Goal: Information Seeking & Learning: Find specific page/section

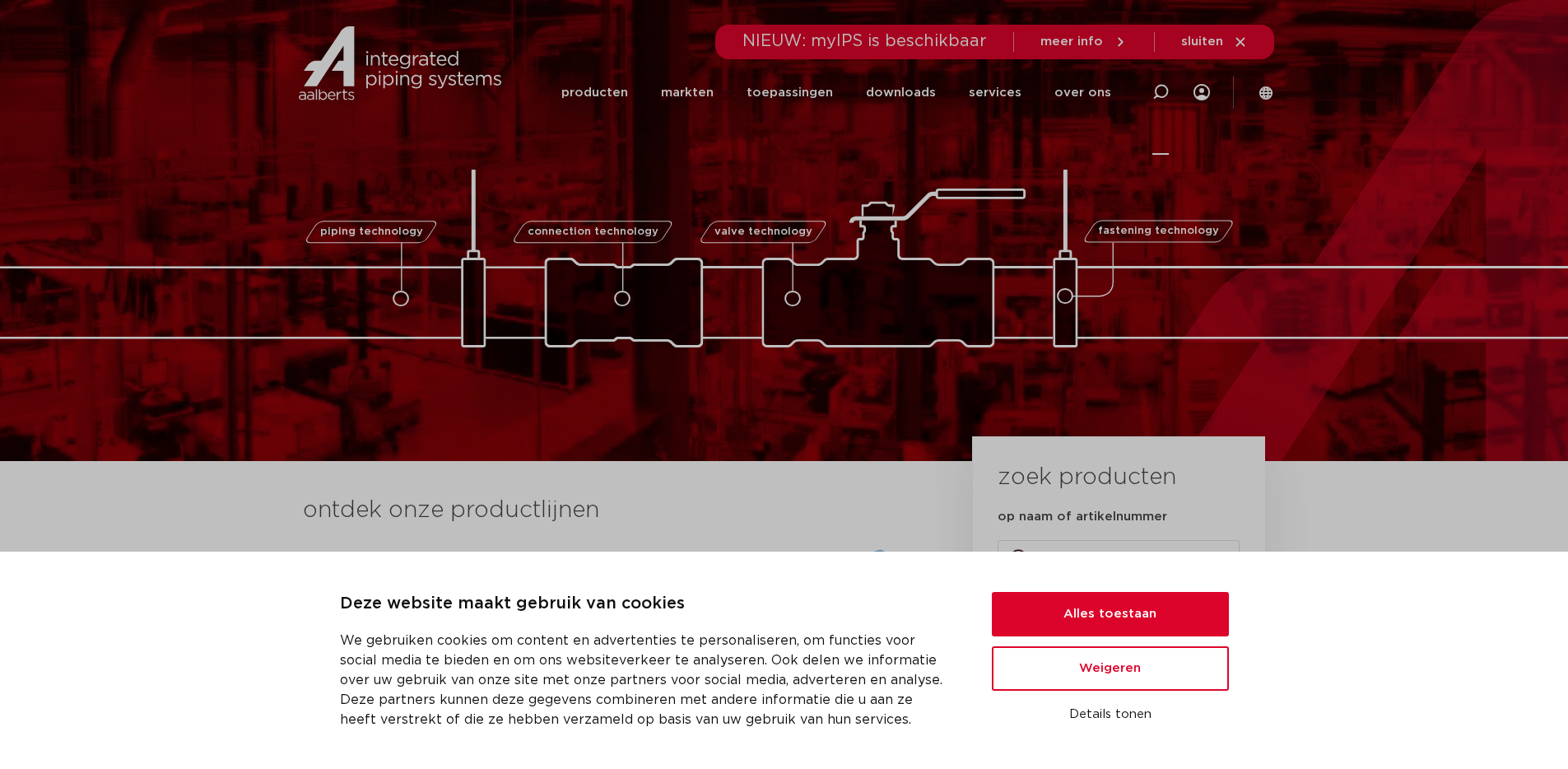
click at [1157, 97] on icon at bounding box center [1160, 92] width 17 height 17
click at [689, 86] on input "Zoeken" at bounding box center [912, 90] width 517 height 33
type input "flexibele slang"
click button "Zoeken" at bounding box center [0, 0] width 0 height 0
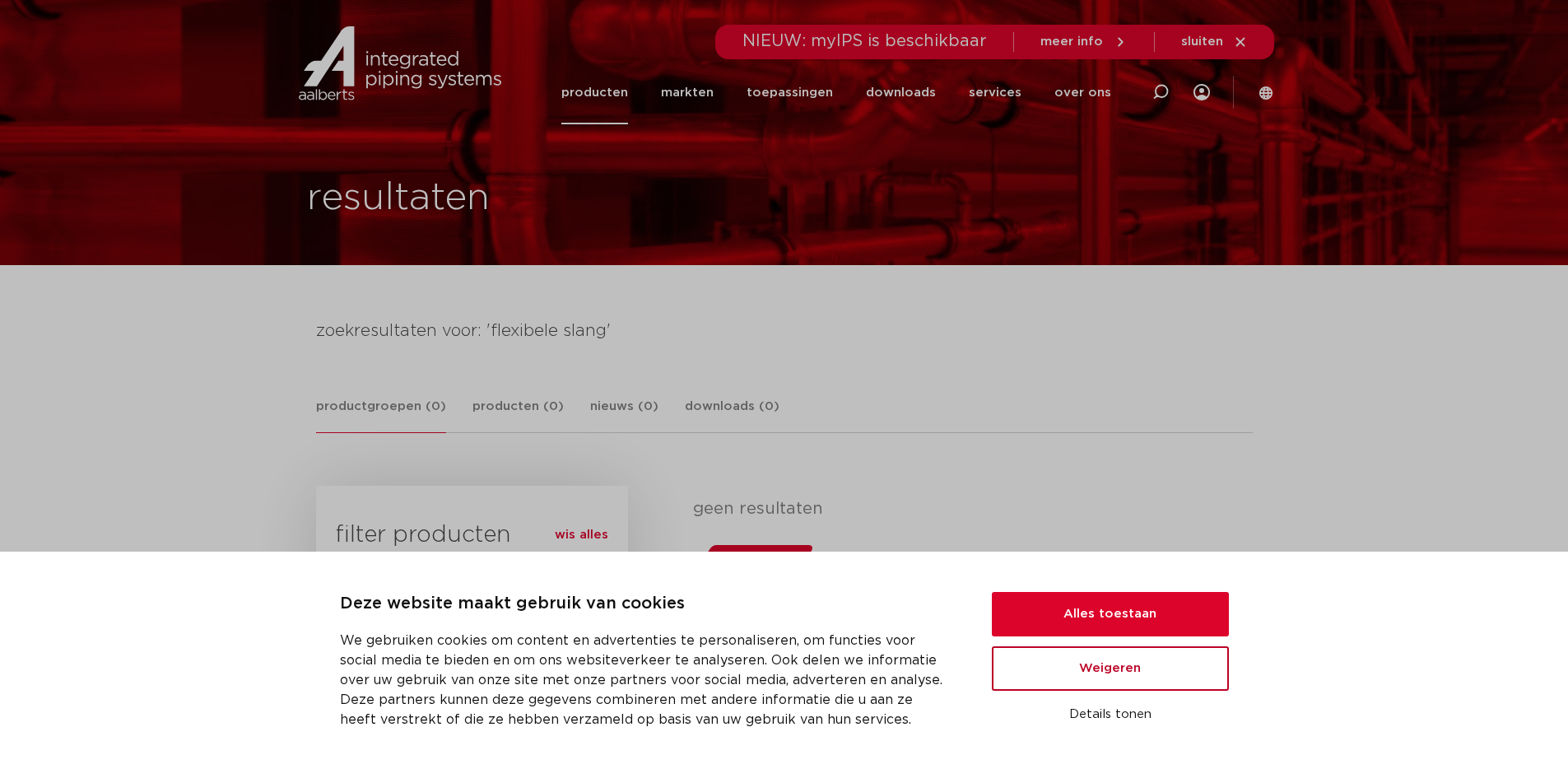
click at [1112, 667] on button "Weigeren" at bounding box center [1110, 668] width 237 height 45
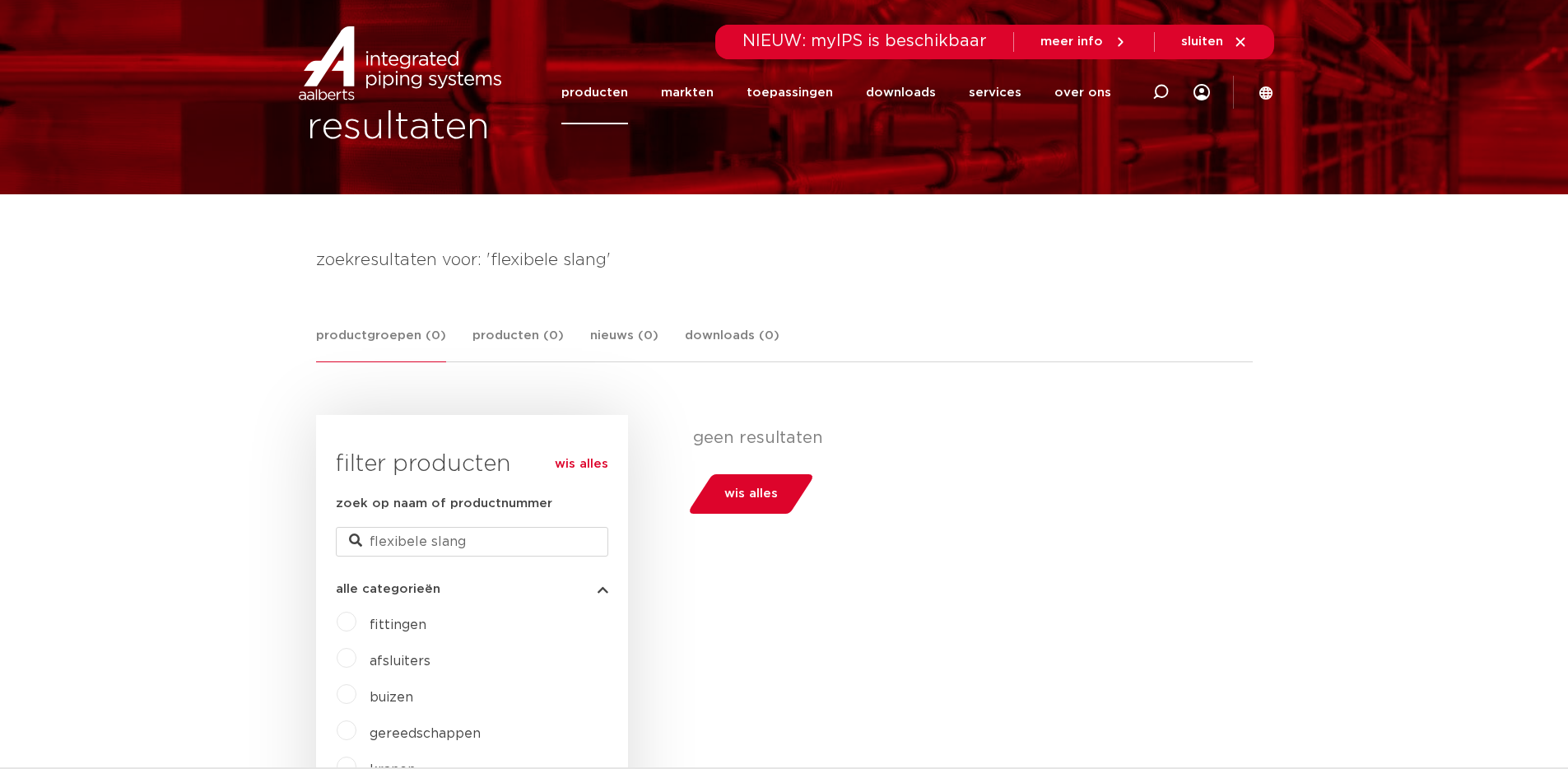
scroll to position [310, 0]
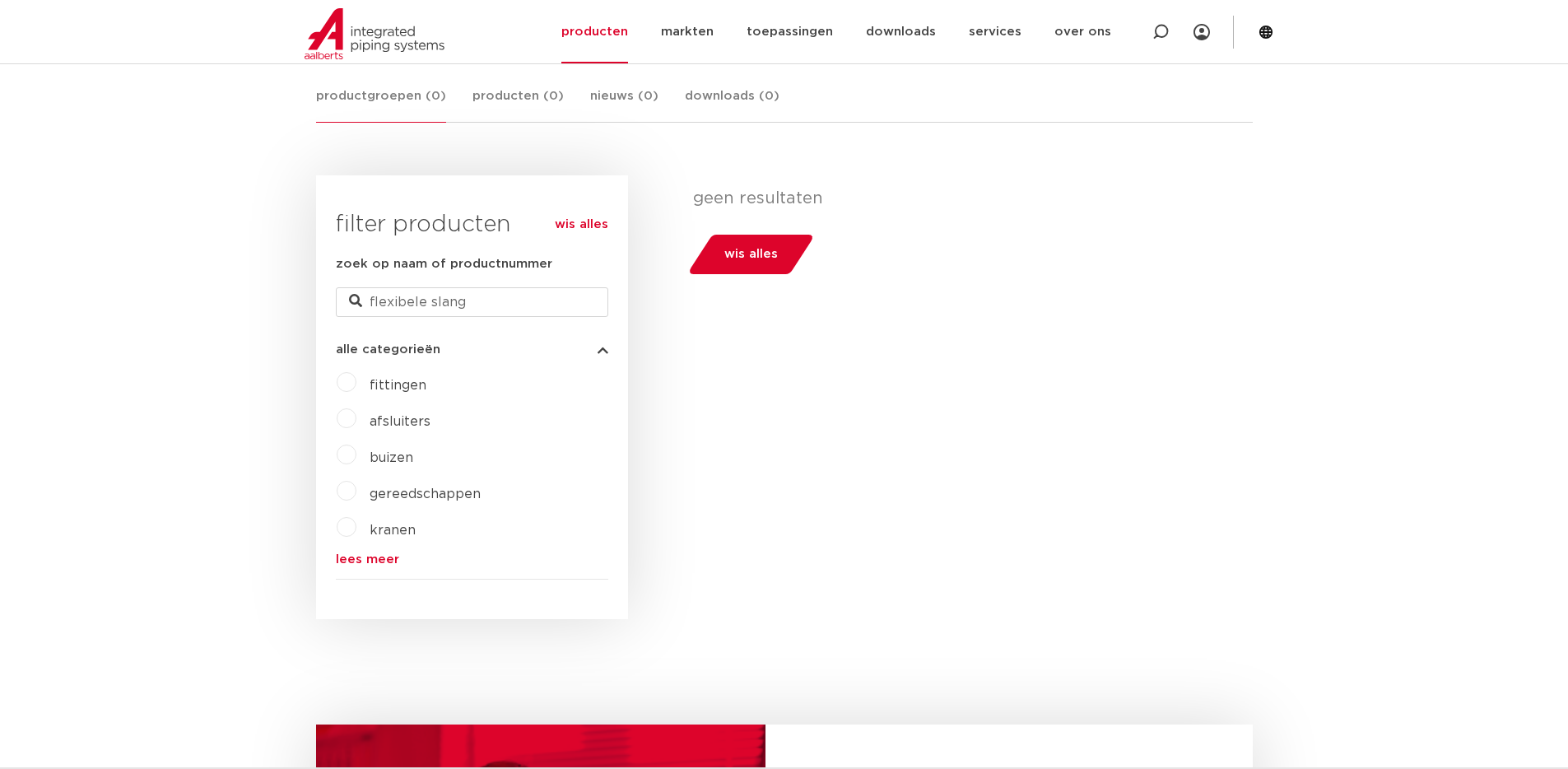
click at [356, 523] on label "kranen" at bounding box center [386, 527] width 60 height 26
